Goal: Information Seeking & Learning: Check status

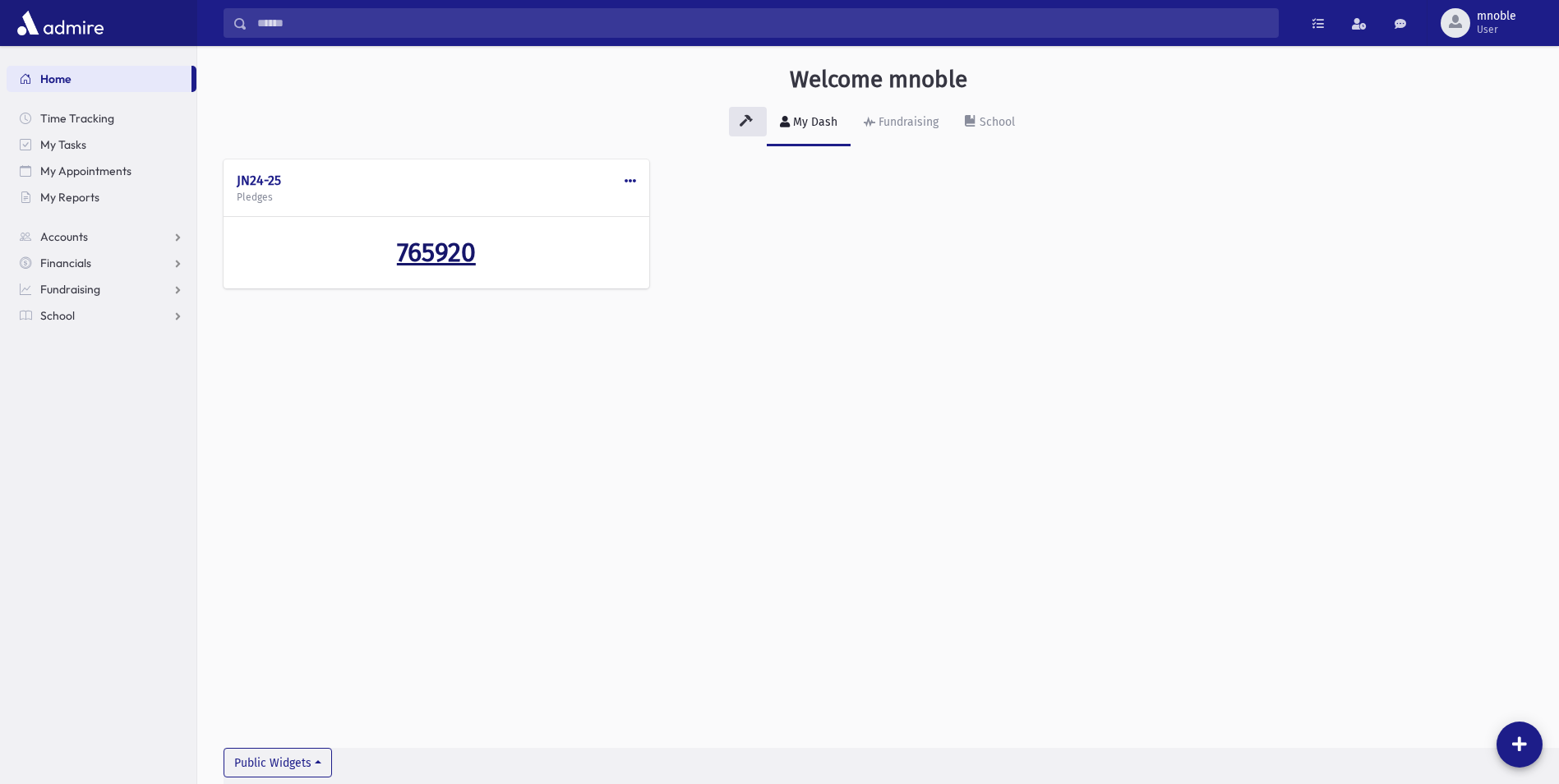
click at [428, 256] on span "765920" at bounding box center [437, 252] width 79 height 31
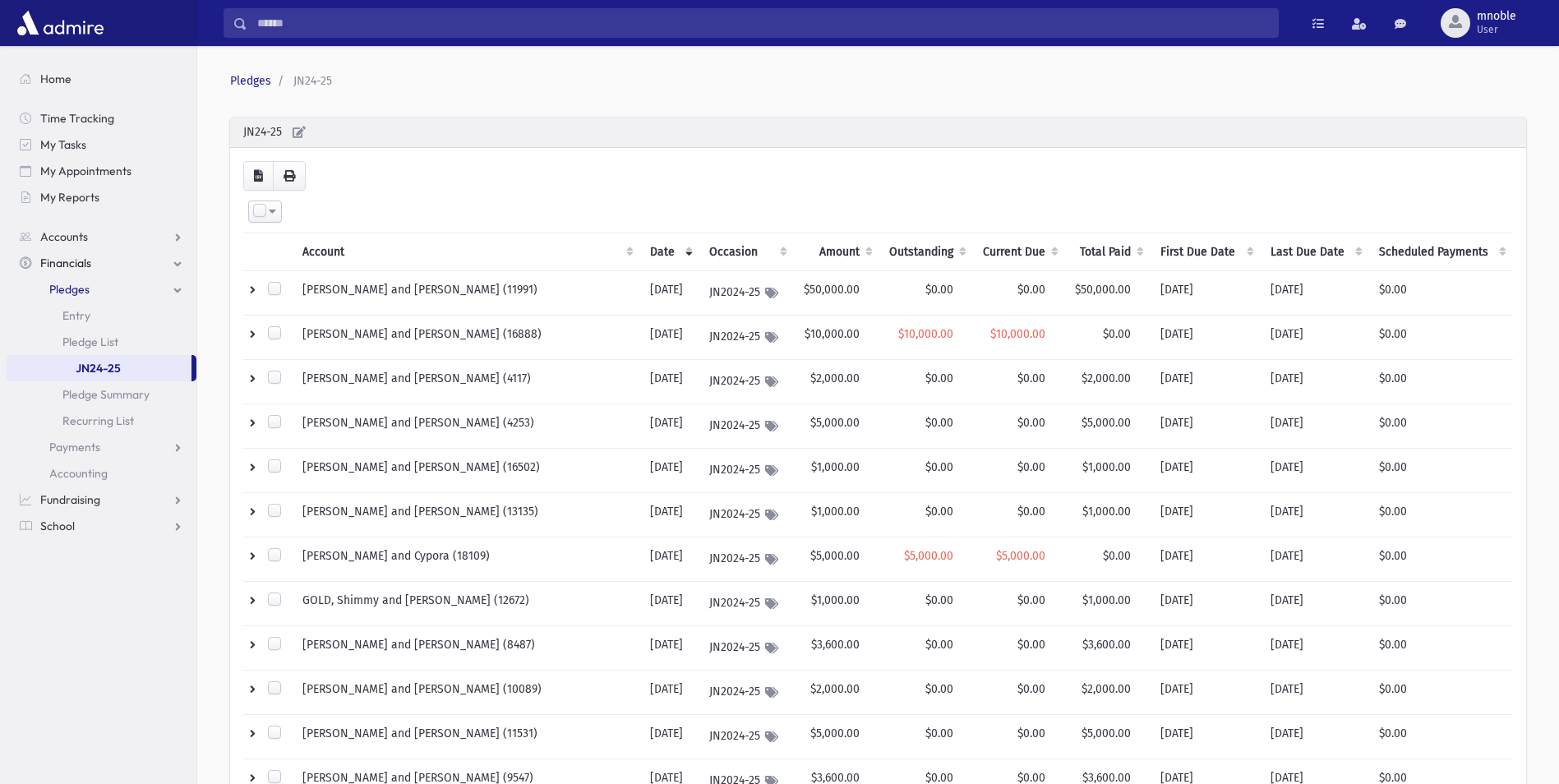
click at [982, 255] on th "Current Due" at bounding box center [1020, 252] width 92 height 38
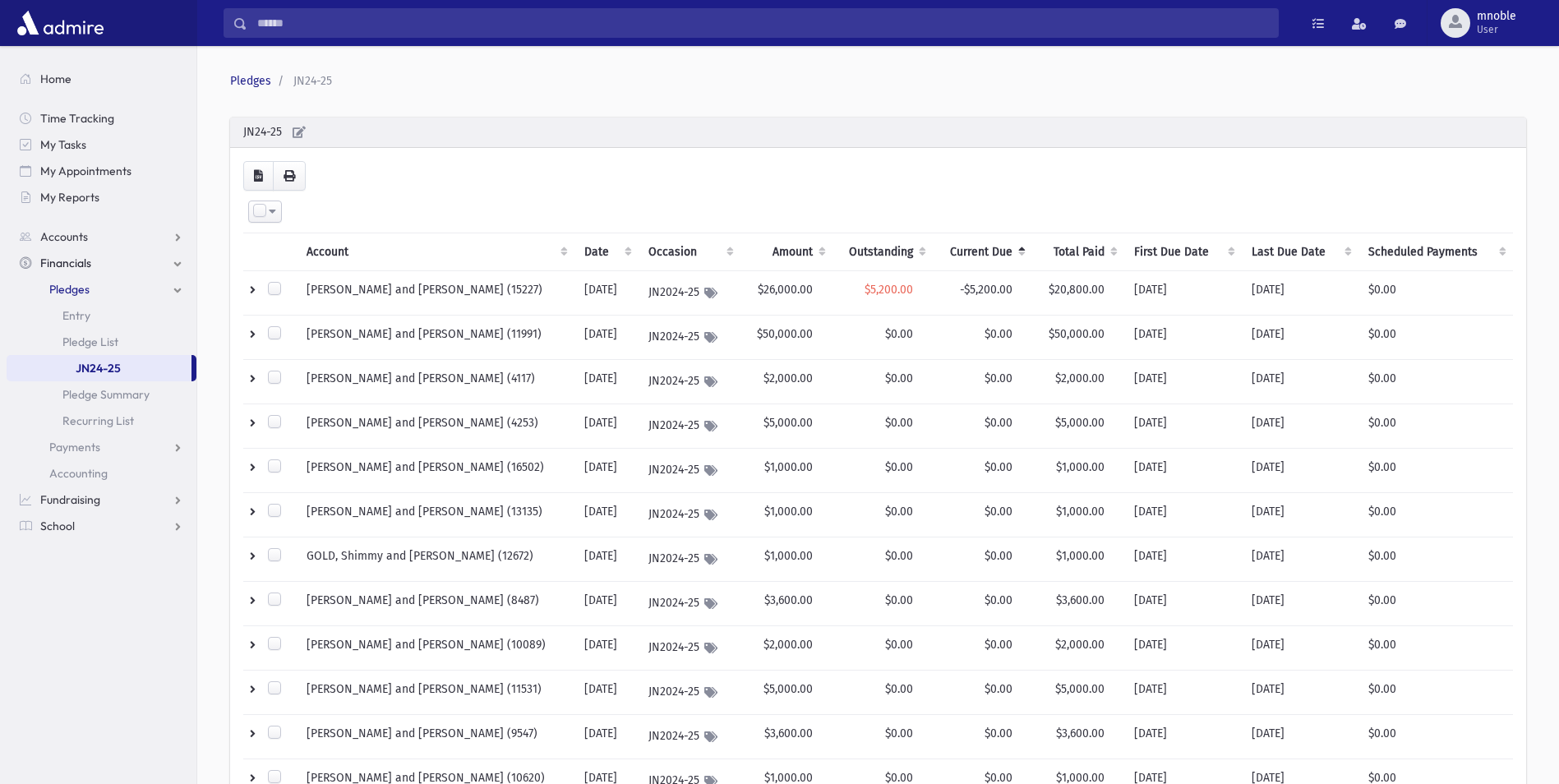
click at [979, 254] on th "Current Due" at bounding box center [983, 252] width 99 height 38
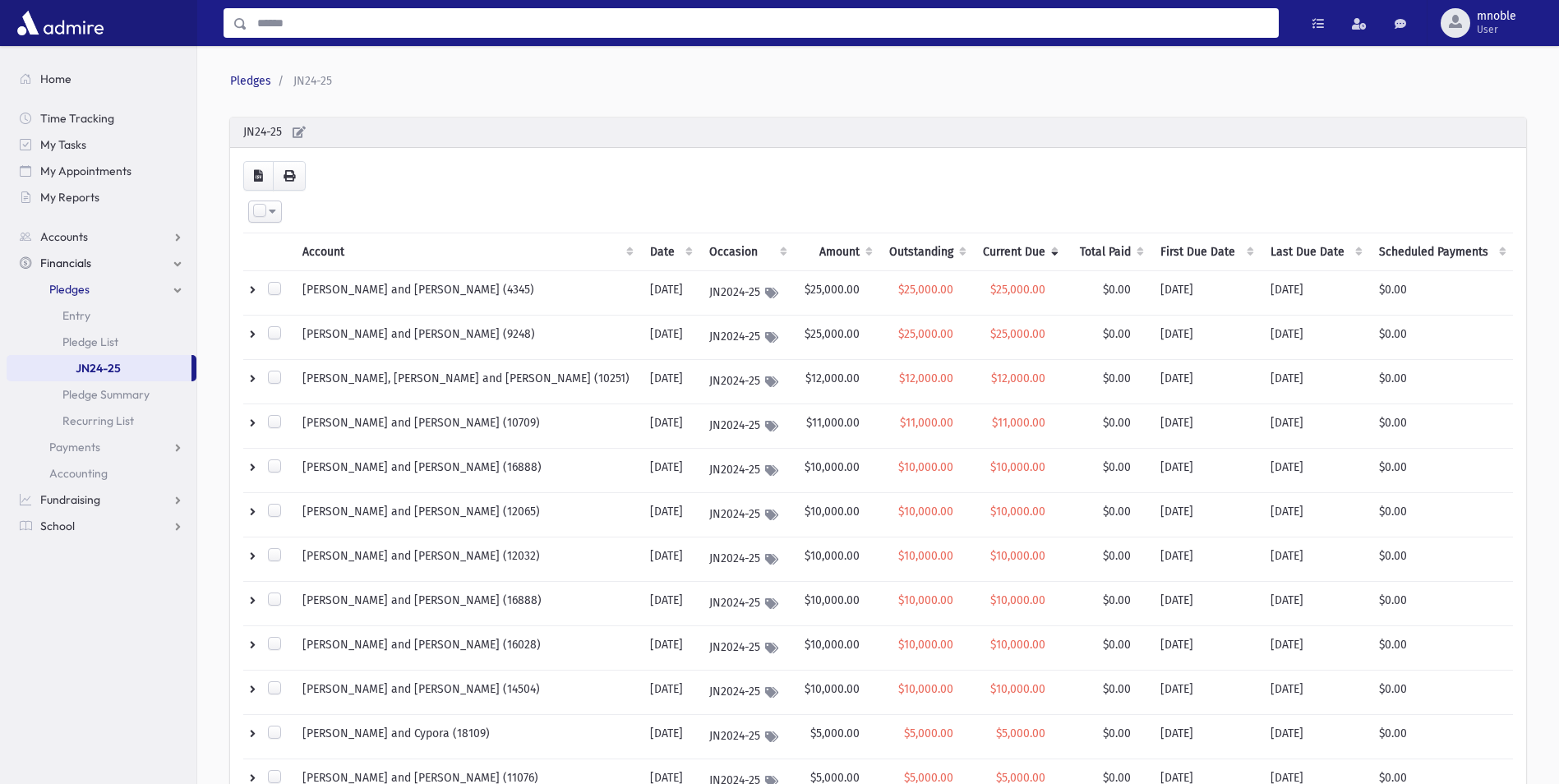
click at [402, 30] on input "Search" at bounding box center [763, 23] width 1031 height 30
type input "*******"
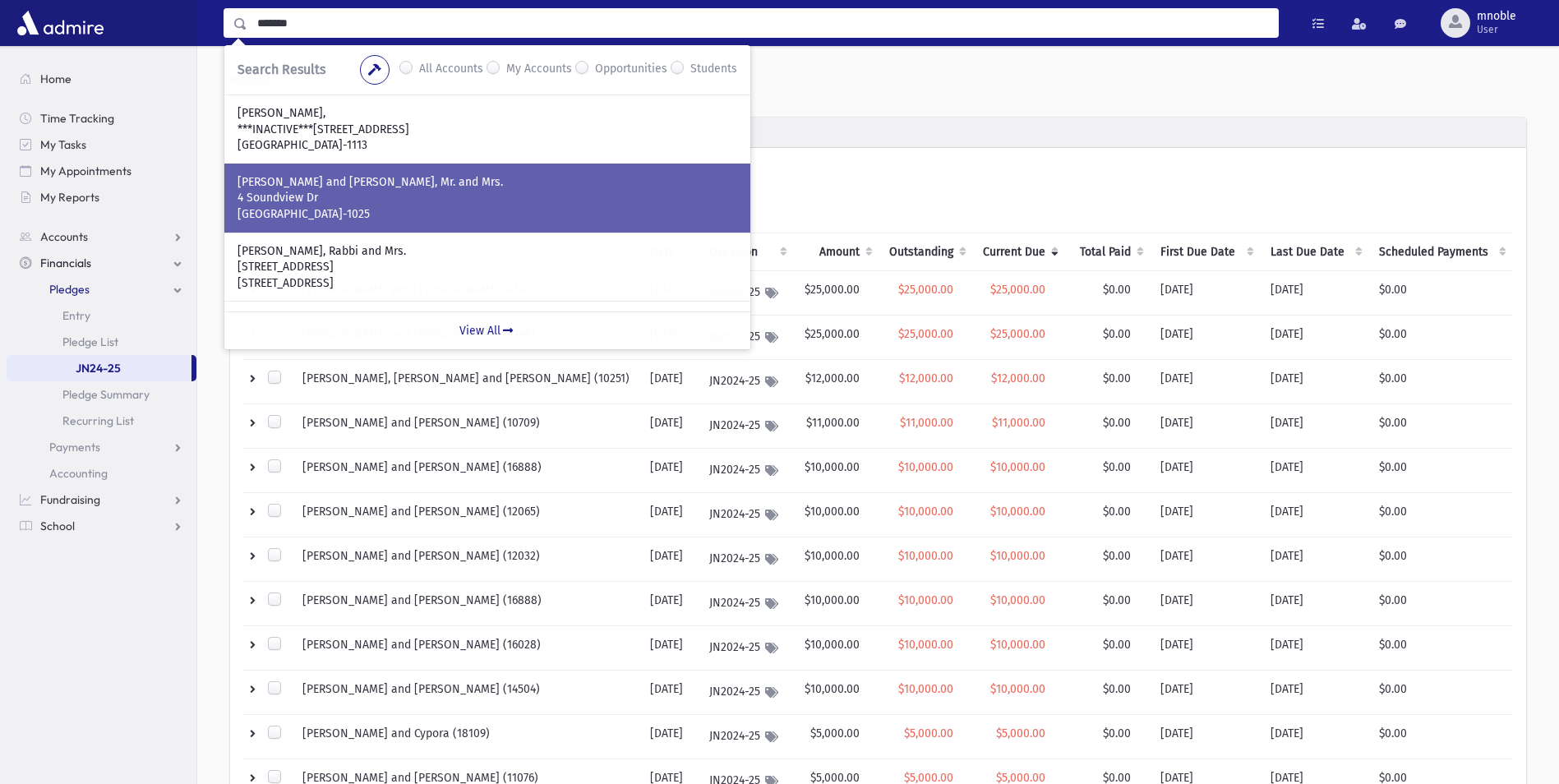
click at [467, 206] on p "Spring Valley, NY 10977-1025" at bounding box center [487, 214] width 500 height 16
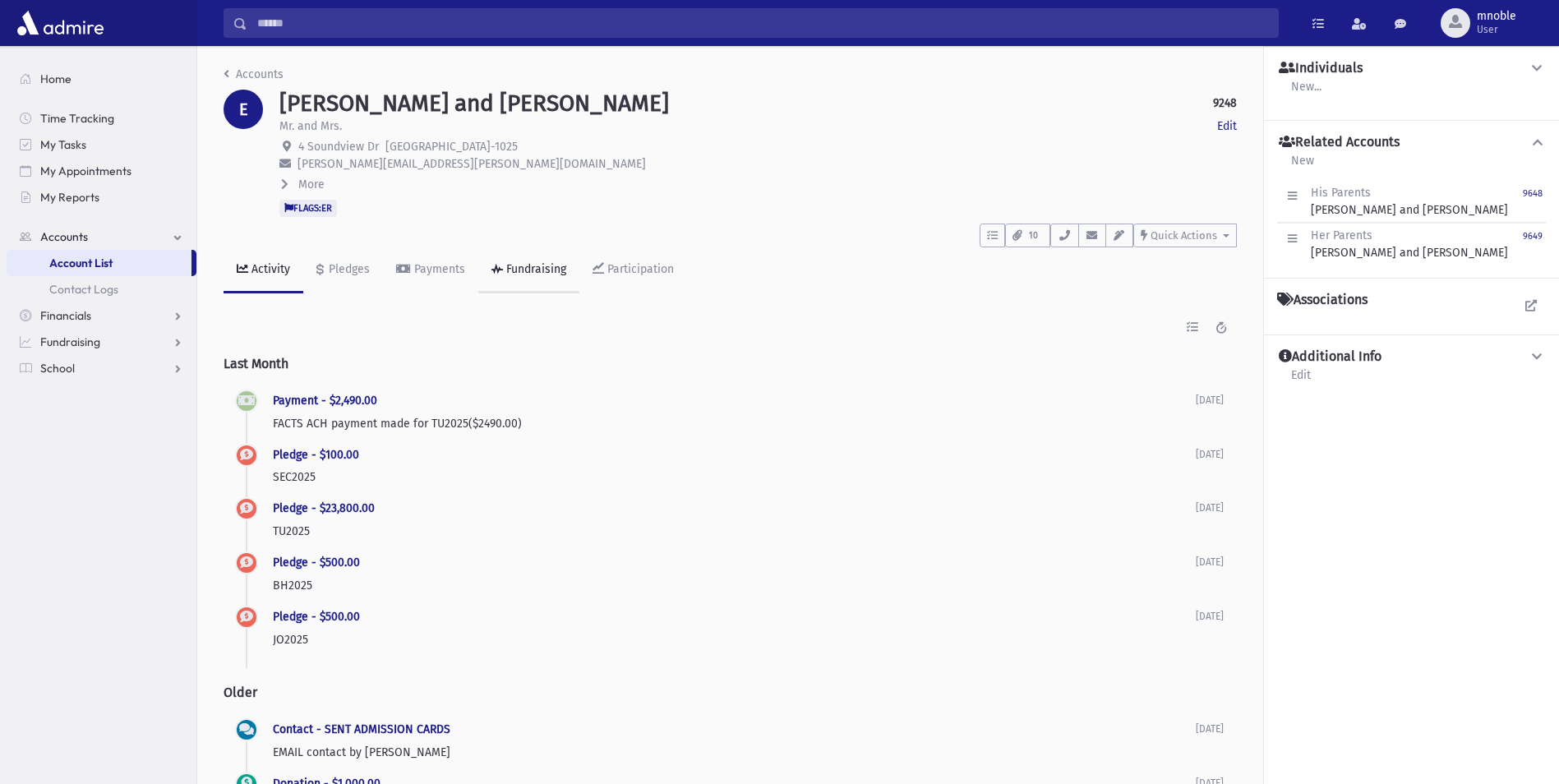
click at [532, 259] on link "Fundraising" at bounding box center [529, 270] width 101 height 46
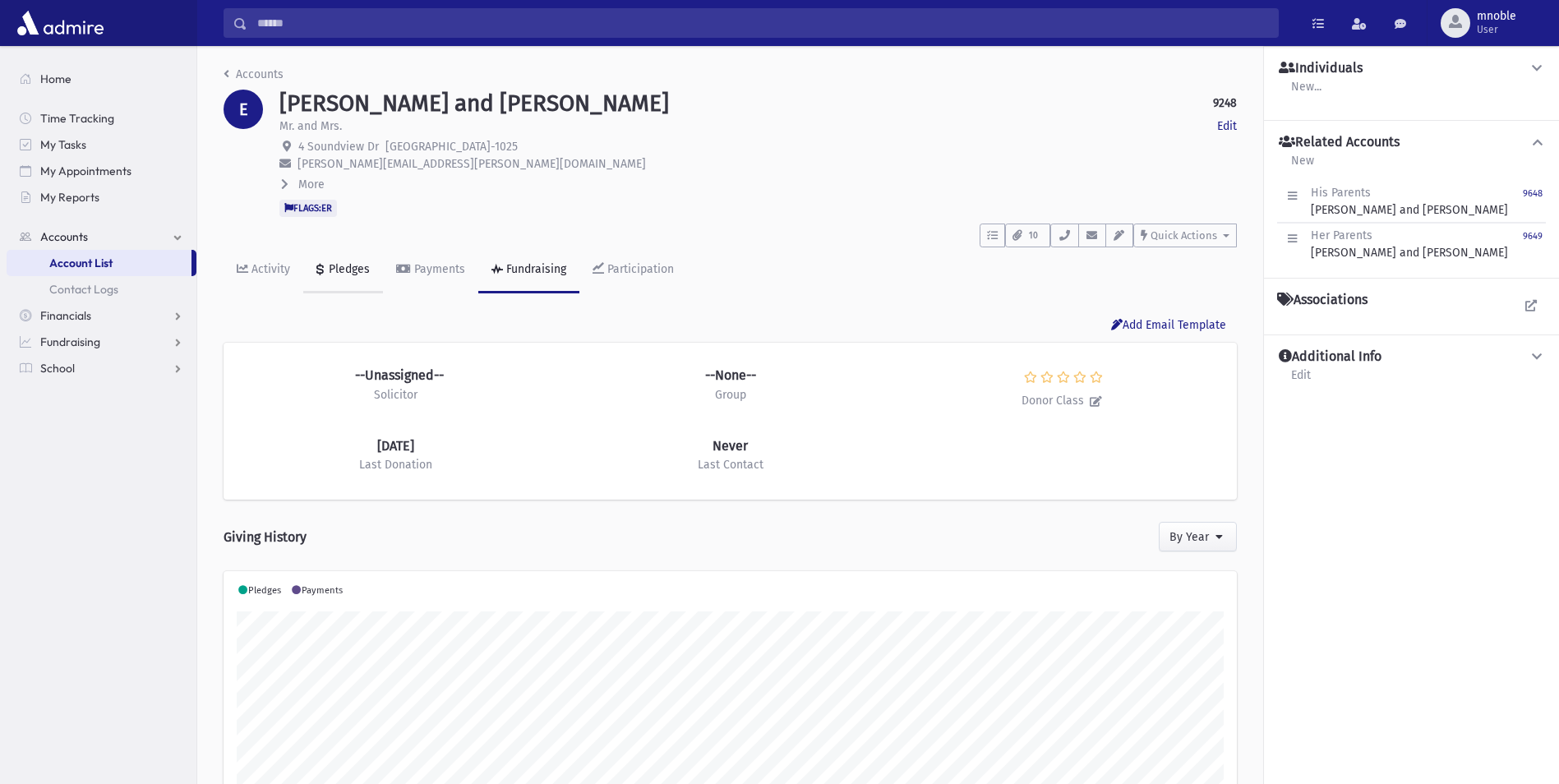
click at [348, 268] on div "Pledges" at bounding box center [348, 269] width 45 height 14
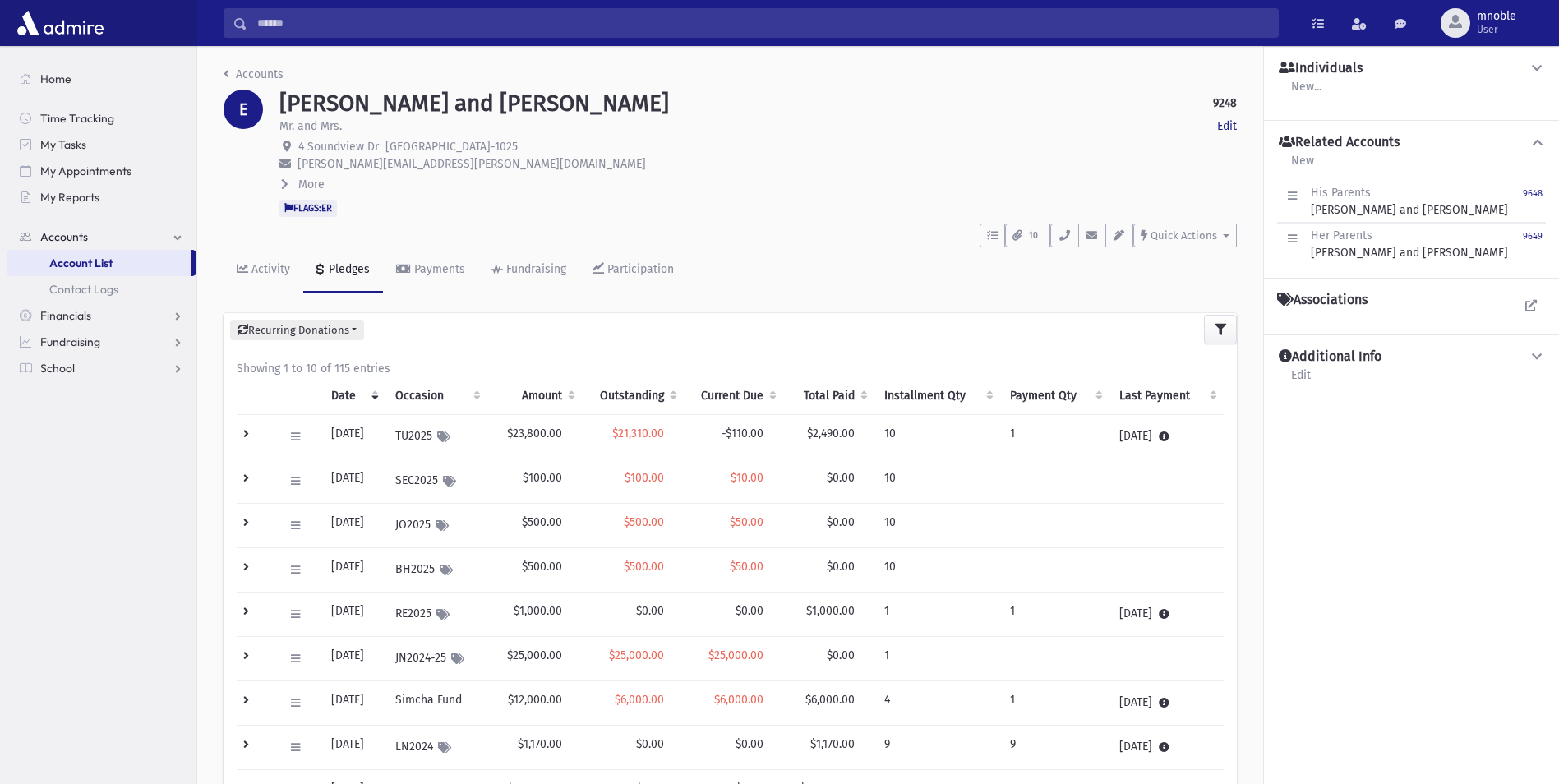
click at [542, 392] on th "Amount" at bounding box center [534, 396] width 94 height 38
click at [553, 397] on th "Amount" at bounding box center [529, 396] width 95 height 38
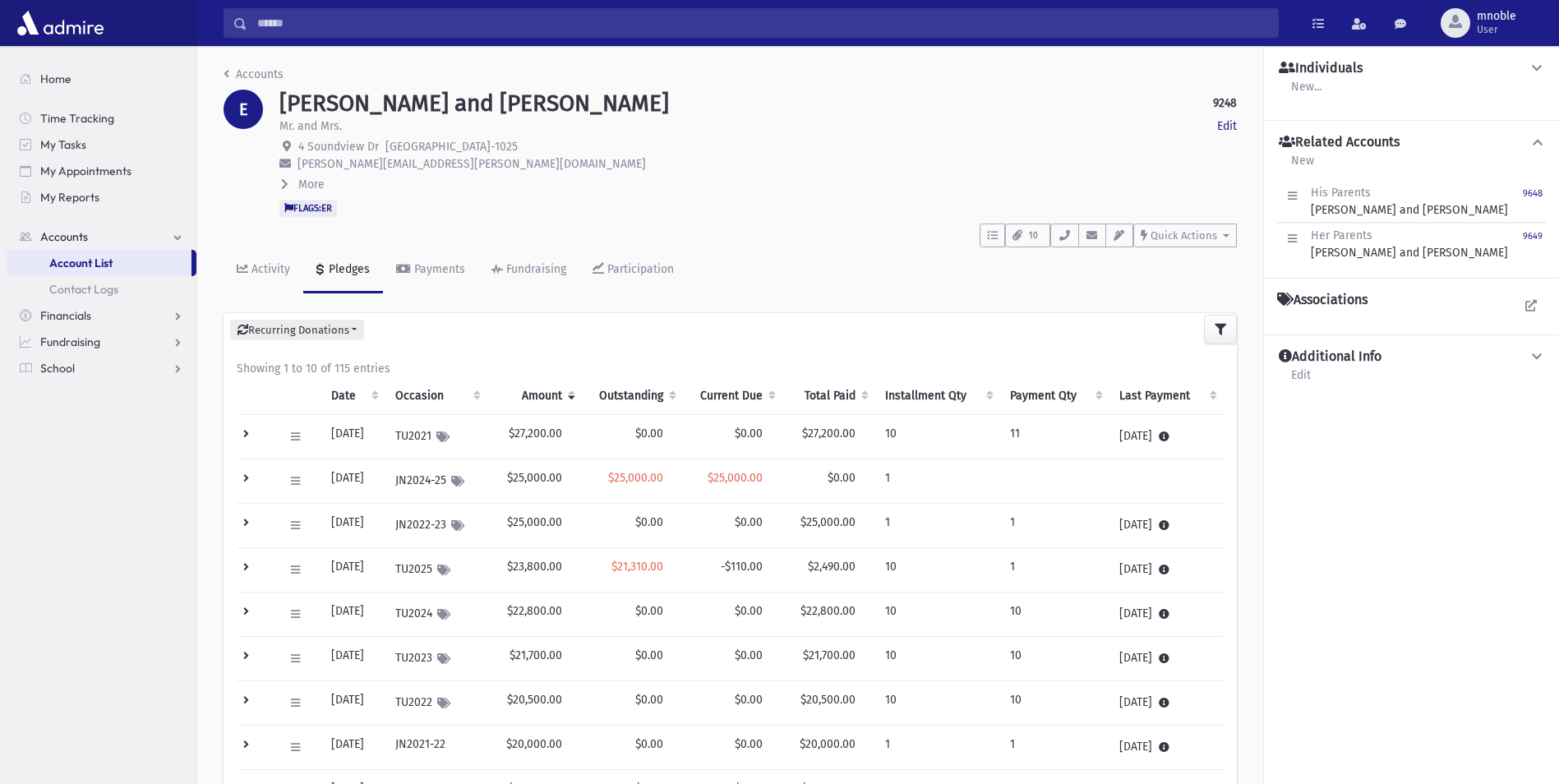
click at [1058, 401] on th "Payment Qty" at bounding box center [1055, 396] width 110 height 38
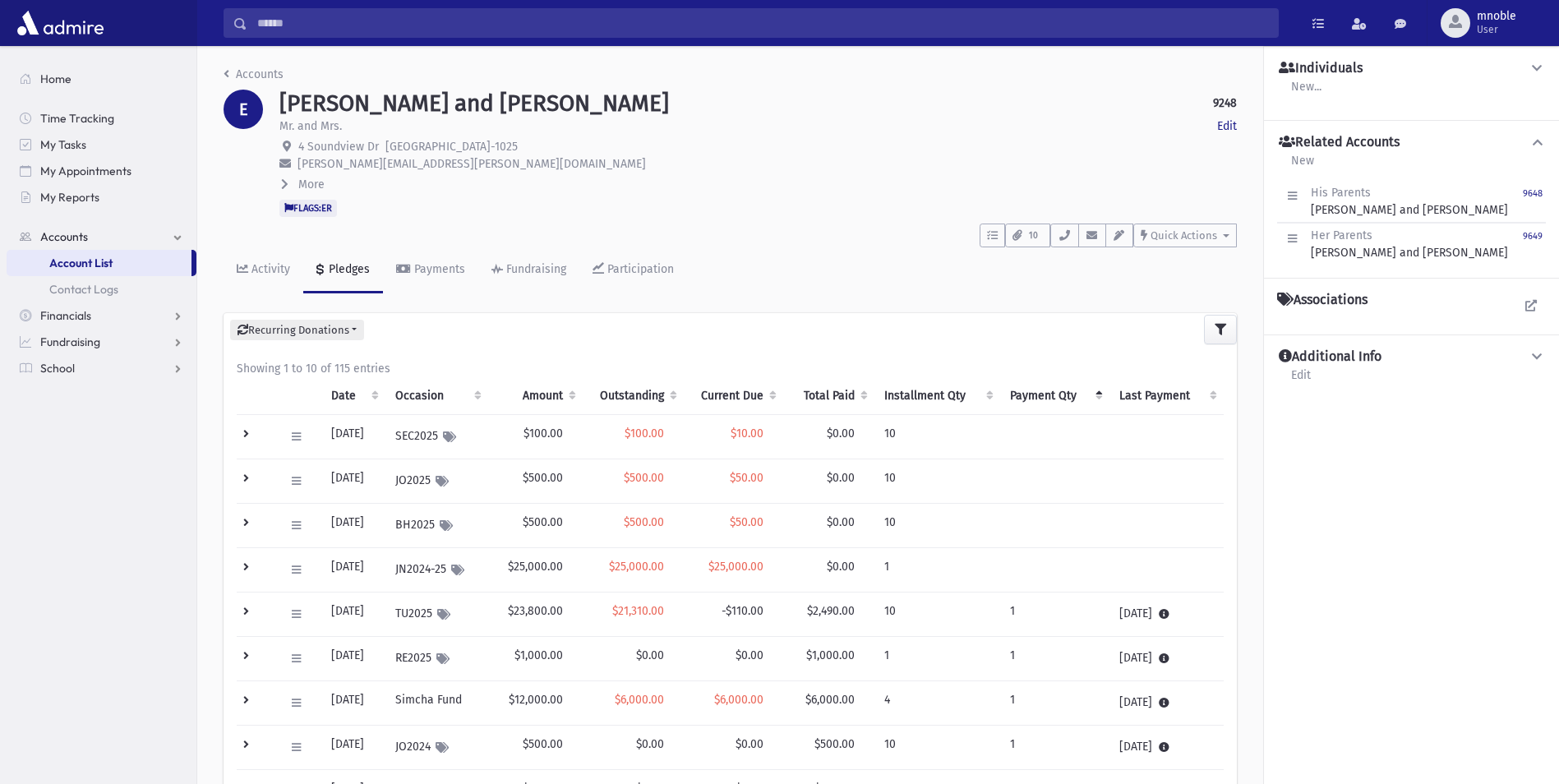
click at [1053, 400] on th "Payment Qty" at bounding box center [1055, 396] width 110 height 38
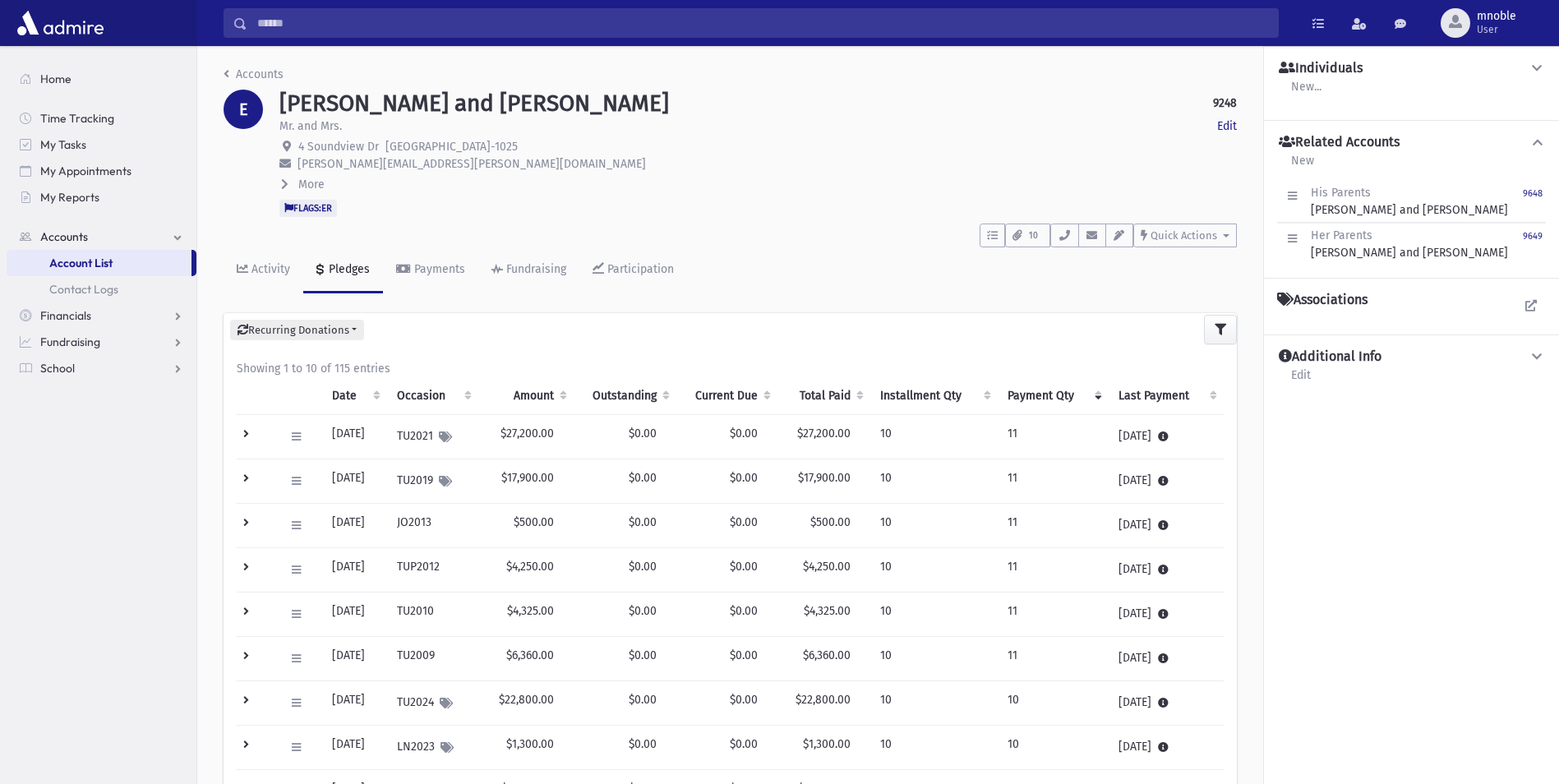
click at [1020, 399] on th "Payment Qty" at bounding box center [1054, 396] width 111 height 38
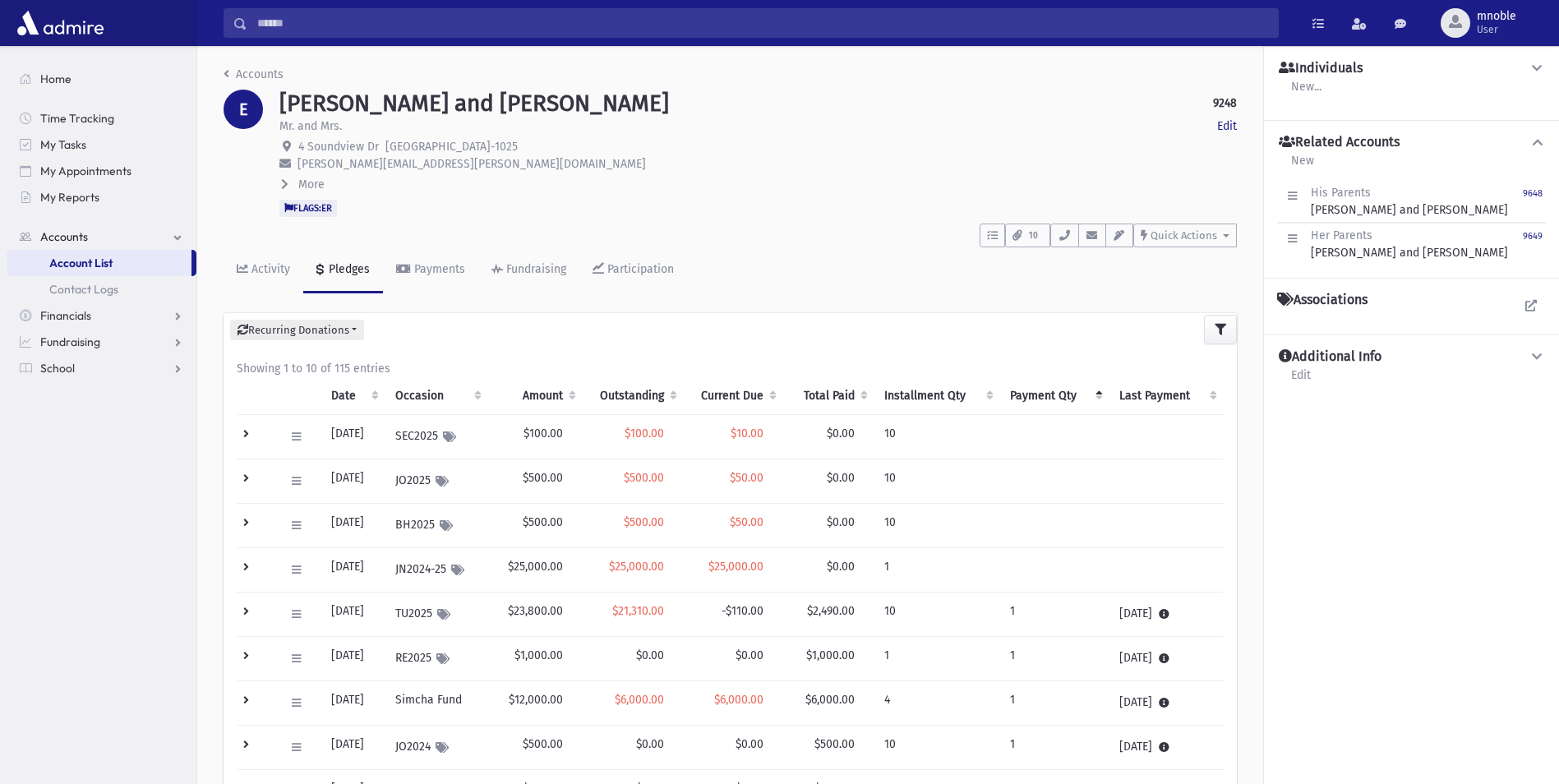
click at [1062, 393] on th "Payment Qty" at bounding box center [1055, 396] width 110 height 38
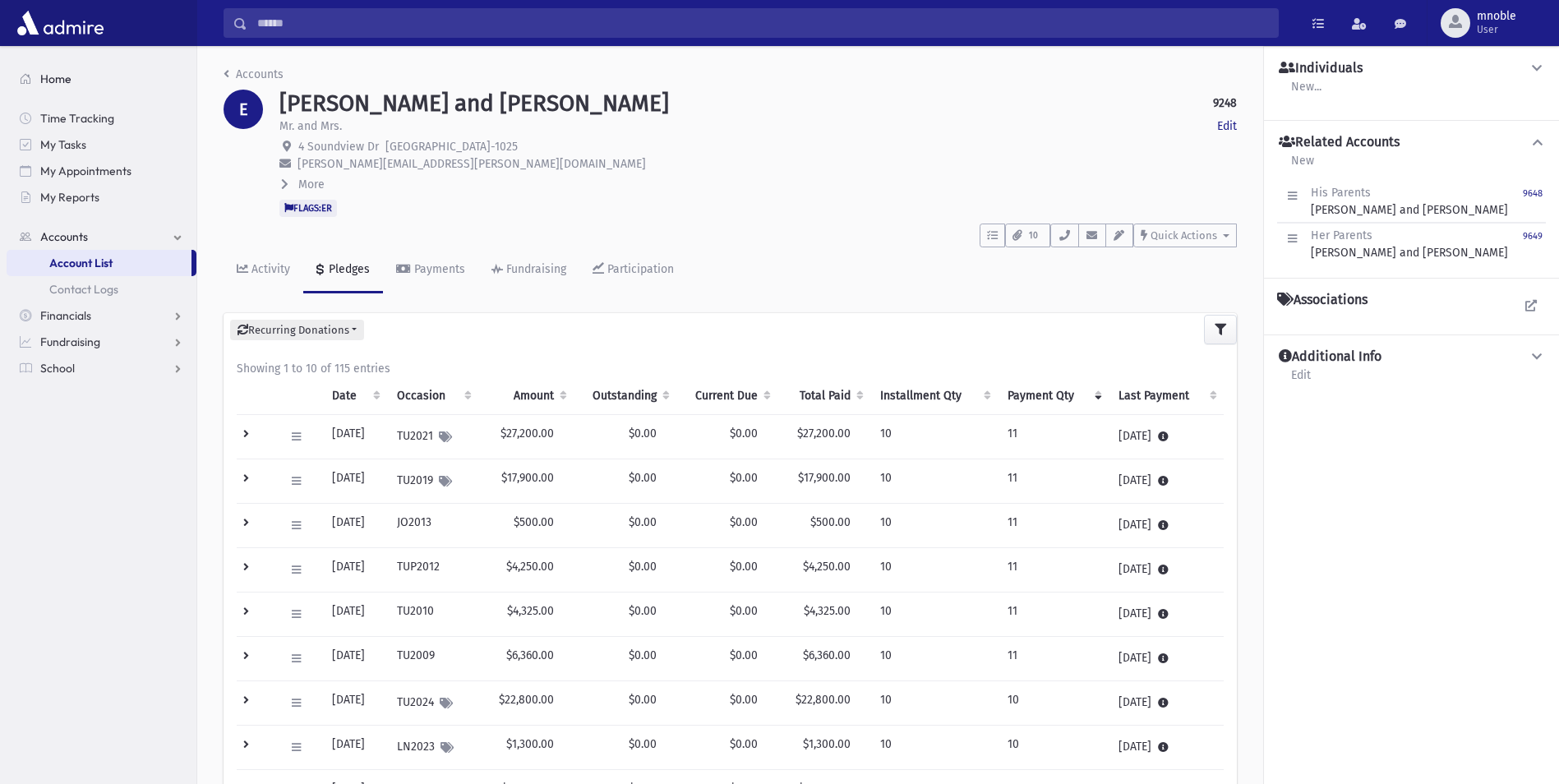
click at [57, 82] on span "Home" at bounding box center [56, 79] width 31 height 15
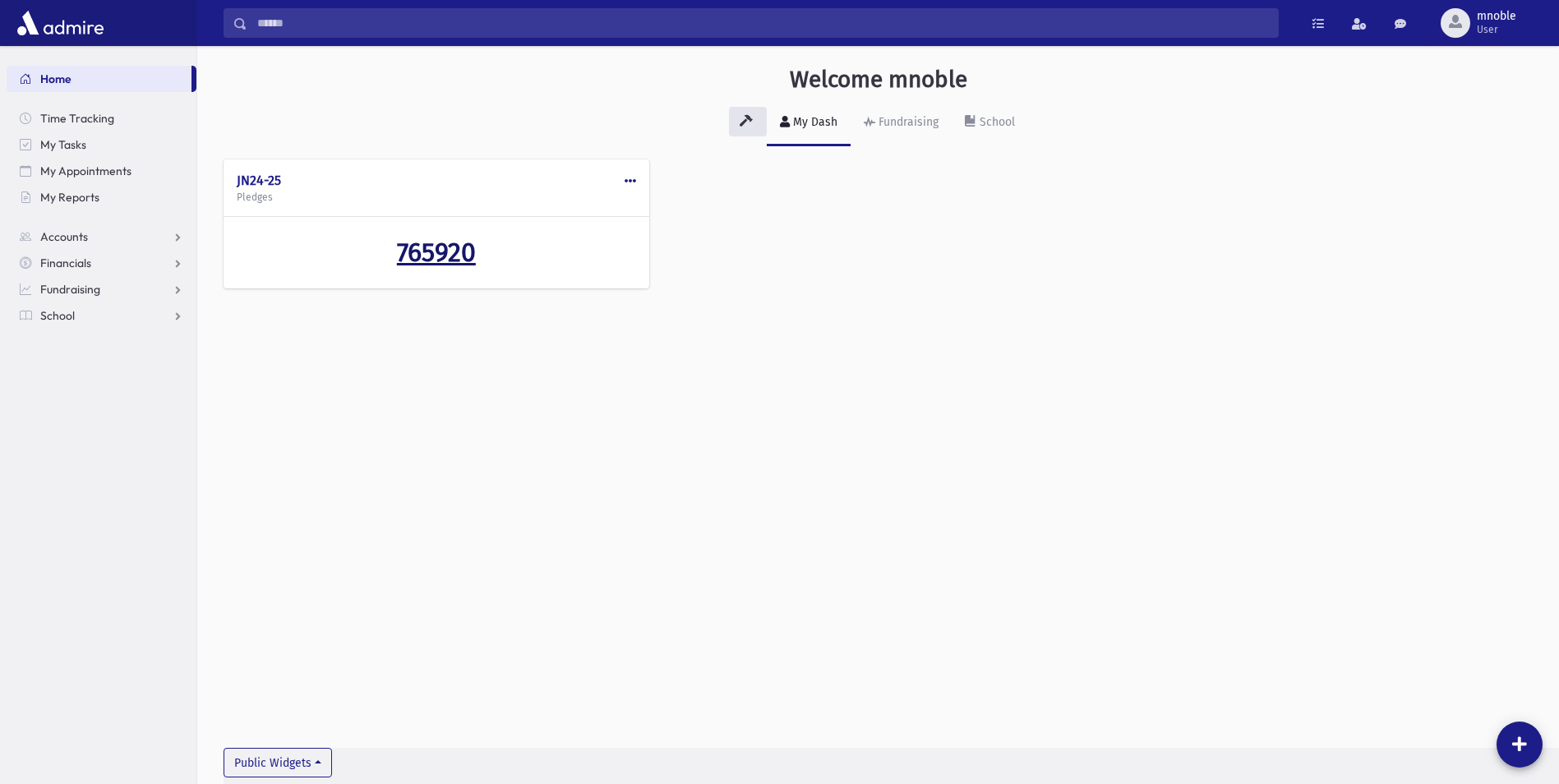
click at [454, 252] on span "765920" at bounding box center [437, 252] width 79 height 31
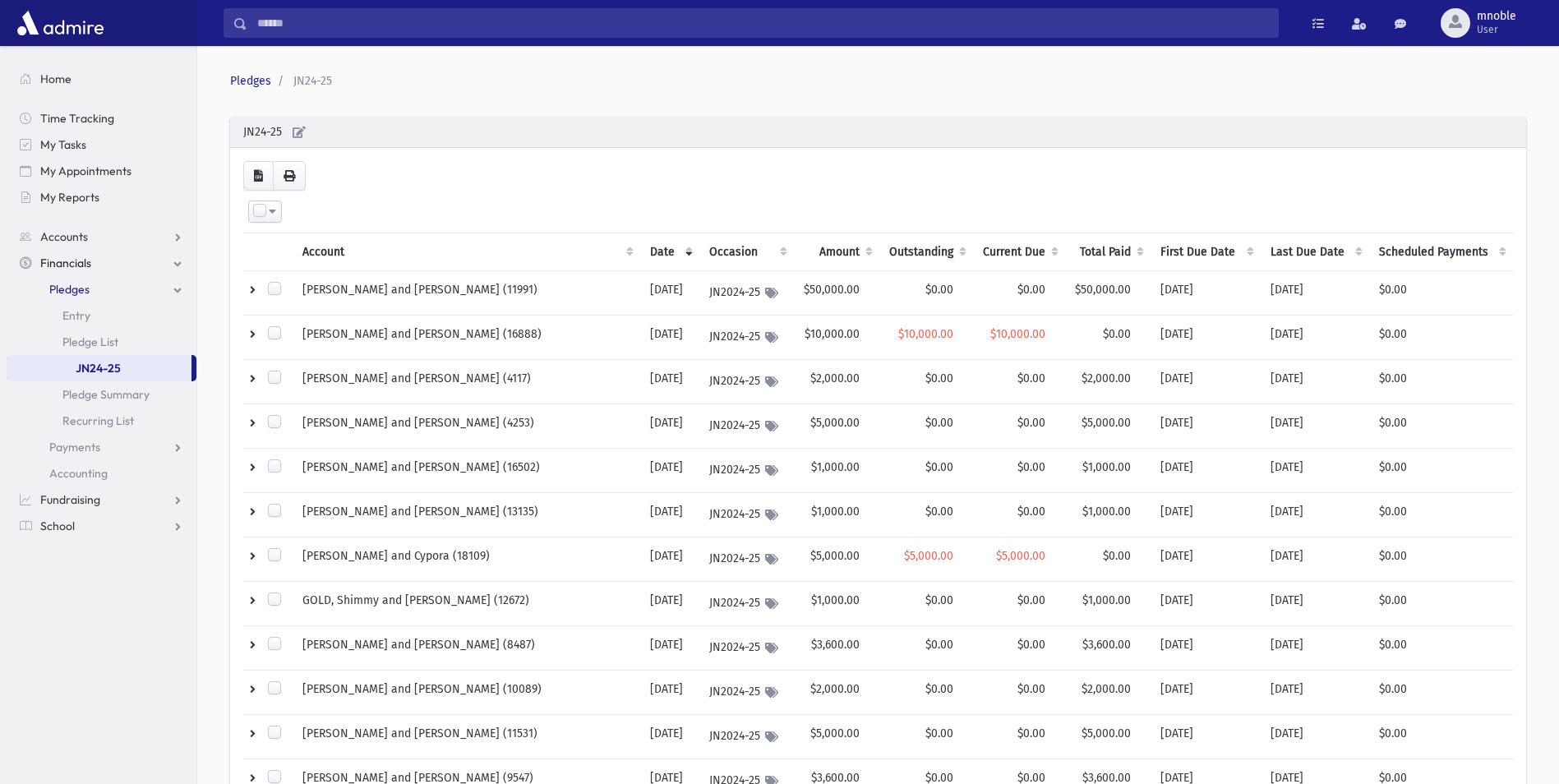
click at [904, 238] on th "Outstanding" at bounding box center [925, 252] width 93 height 38
click at [879, 247] on th "Outstanding" at bounding box center [925, 252] width 93 height 38
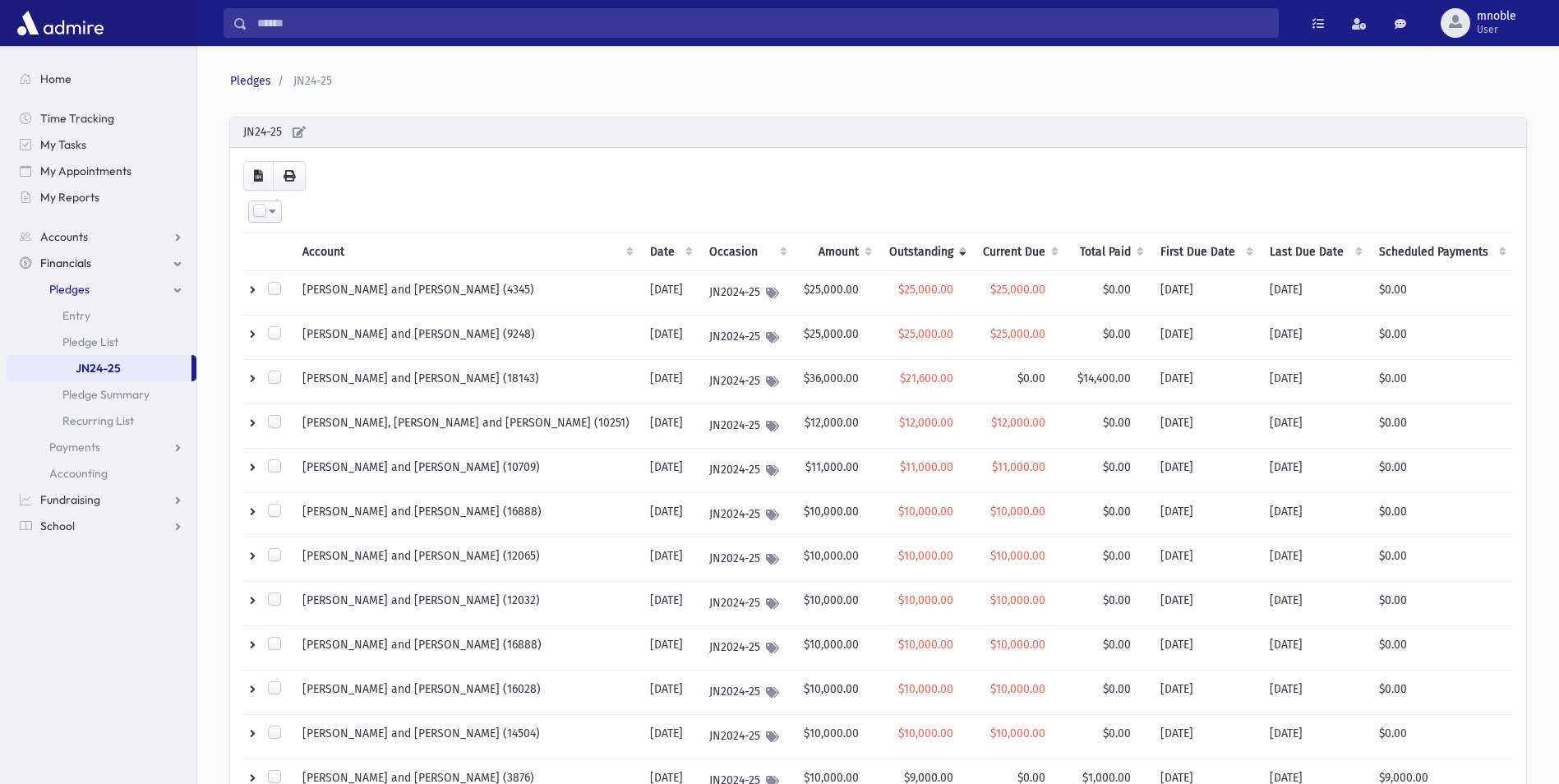
click at [878, 256] on th "Outstanding" at bounding box center [925, 252] width 93 height 38
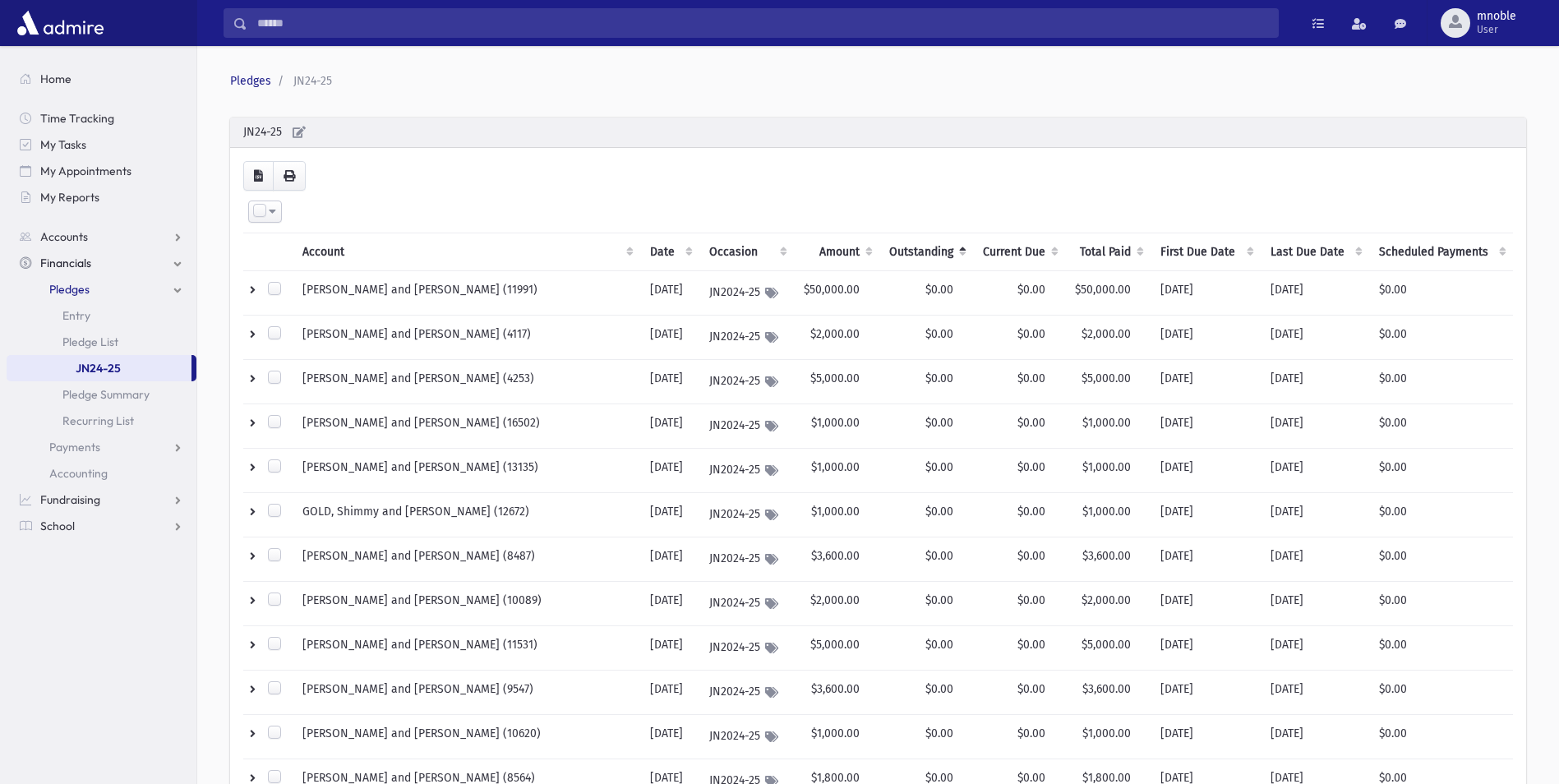
click at [890, 240] on th "Outstanding" at bounding box center [925, 252] width 93 height 38
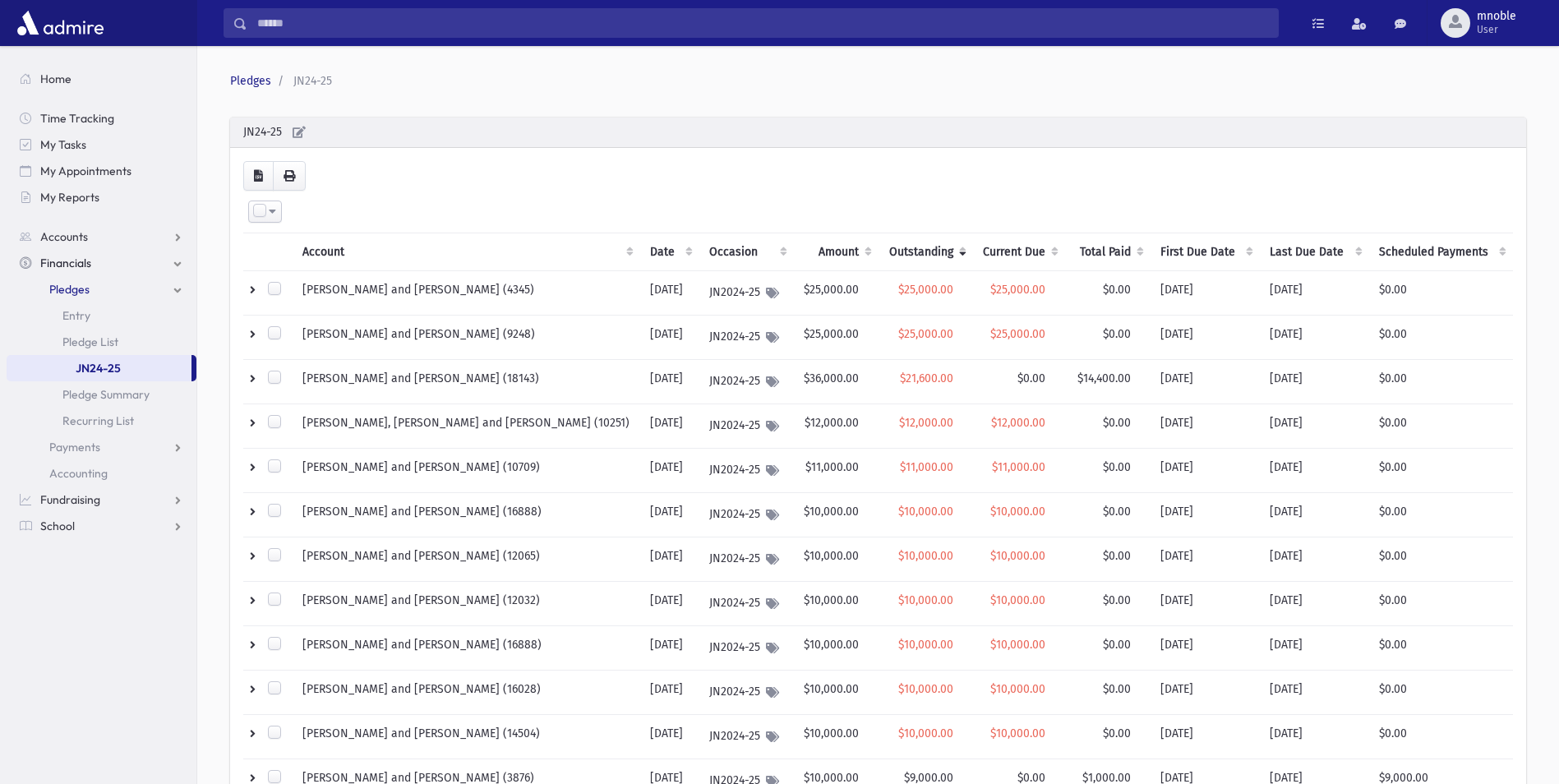
click at [878, 255] on th "Outstanding" at bounding box center [925, 252] width 93 height 38
click at [885, 243] on th "Outstanding" at bounding box center [925, 252] width 93 height 38
click at [885, 245] on th "Outstanding" at bounding box center [925, 252] width 93 height 38
